Goal: Transaction & Acquisition: Purchase product/service

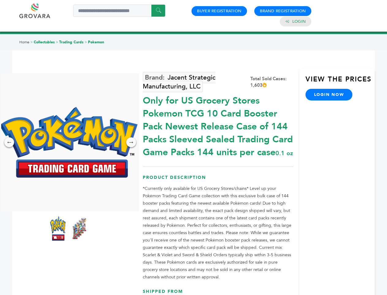
click at [69, 142] on img at bounding box center [69, 142] width 138 height 71
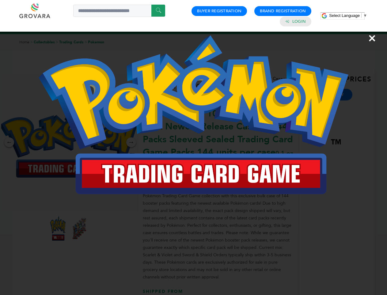
click at [9, 142] on div "×" at bounding box center [193, 147] width 387 height 295
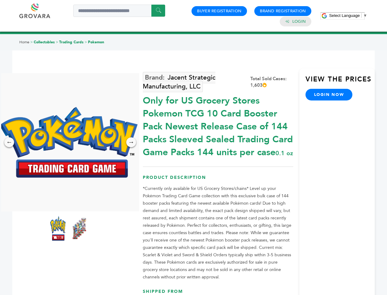
click at [131, 142] on div "→" at bounding box center [131, 142] width 10 height 10
click at [58, 228] on img at bounding box center [57, 228] width 15 height 25
click at [0, 0] on div "×" at bounding box center [0, 0] width 0 height 0
